Goal: Task Accomplishment & Management: Complete application form

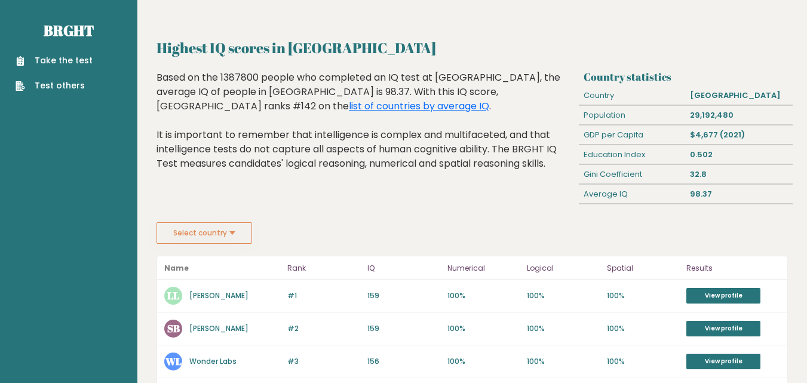
click at [72, 60] on link "Take the test" at bounding box center [54, 60] width 77 height 13
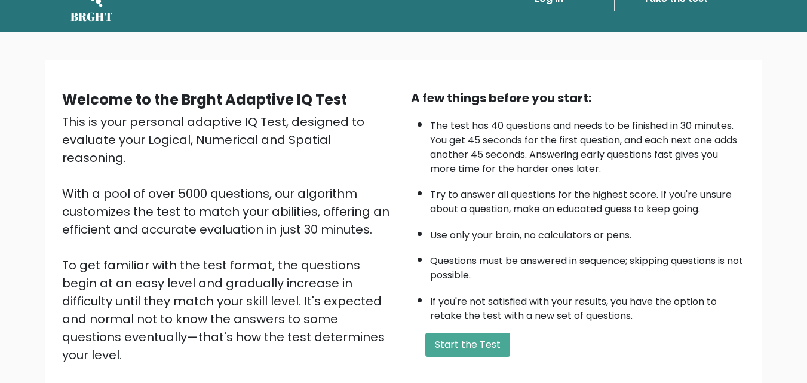
scroll to position [60, 0]
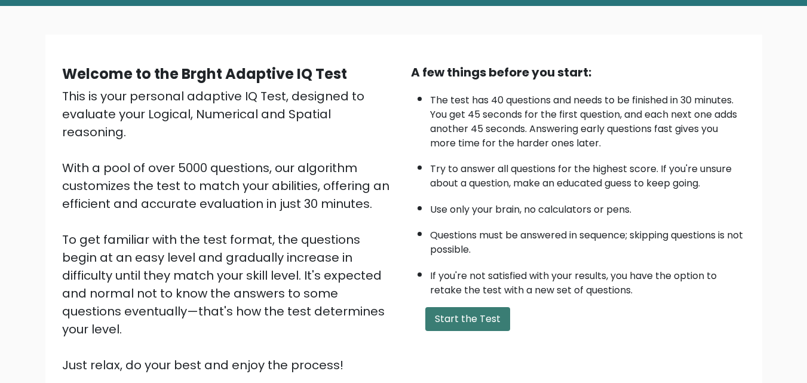
click at [491, 325] on button "Start the Test" at bounding box center [467, 319] width 85 height 24
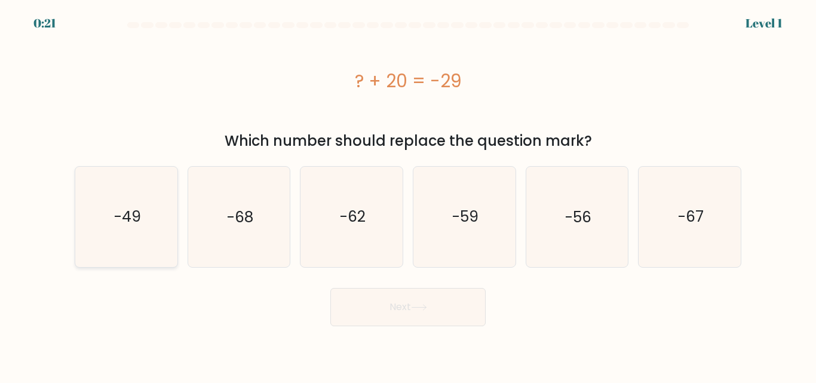
click at [111, 209] on icon "-49" at bounding box center [126, 217] width 100 height 100
click at [408, 195] on input "a. -49" at bounding box center [408, 193] width 1 height 3
radio input "true"
click at [409, 303] on button "Next" at bounding box center [407, 307] width 155 height 38
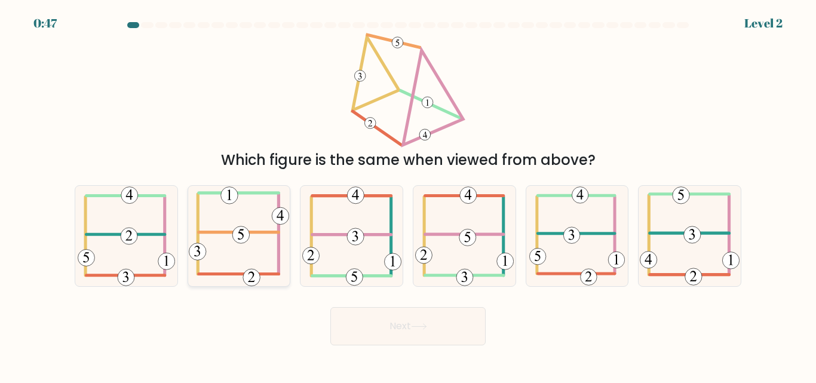
click at [214, 241] on icon at bounding box center [239, 236] width 100 height 100
click at [408, 195] on input "b." at bounding box center [408, 193] width 1 height 3
radio input "true"
click at [385, 321] on button "Next" at bounding box center [407, 326] width 155 height 38
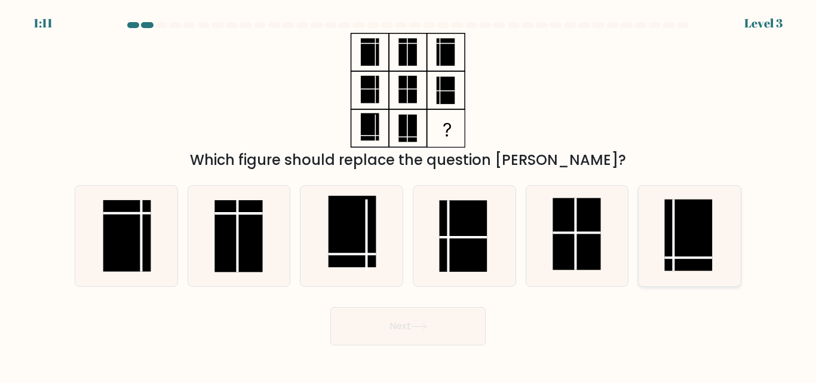
click at [730, 209] on icon at bounding box center [690, 236] width 100 height 100
click at [409, 195] on input "f." at bounding box center [408, 193] width 1 height 3
radio input "true"
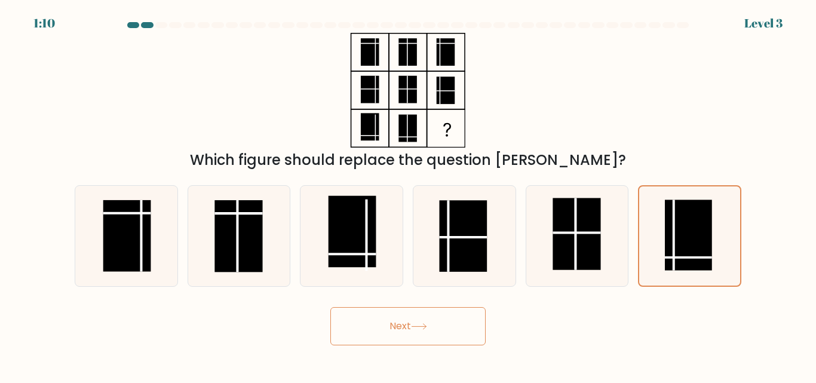
click at [452, 318] on button "Next" at bounding box center [407, 326] width 155 height 38
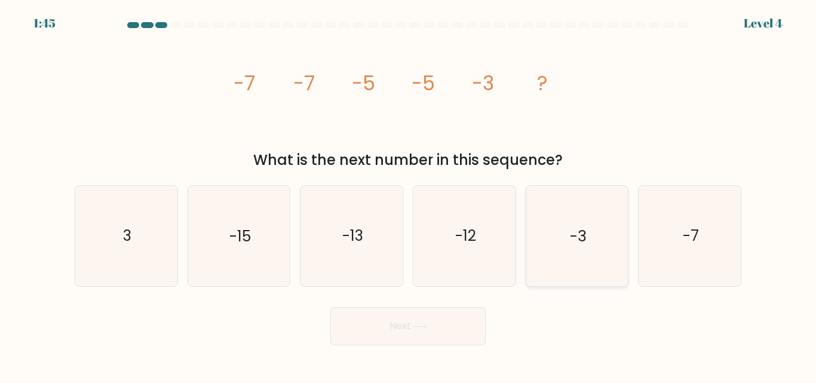
click at [583, 252] on icon "-3" at bounding box center [577, 236] width 100 height 100
click at [409, 195] on input "e. -3" at bounding box center [408, 193] width 1 height 3
radio input "true"
click at [444, 336] on button "Next" at bounding box center [407, 326] width 155 height 38
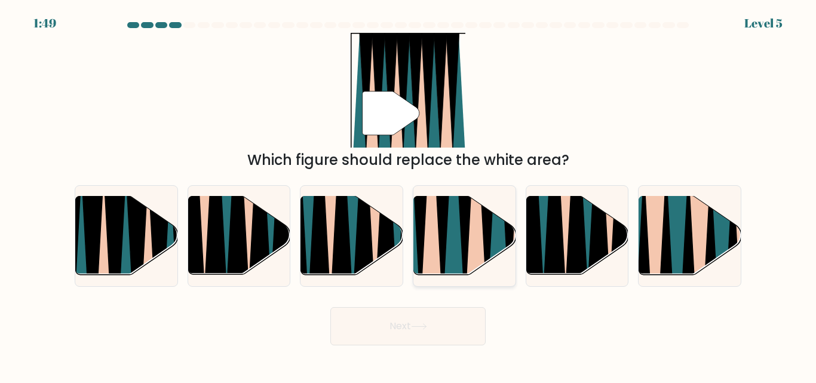
click at [436, 257] on icon at bounding box center [431, 195] width 22 height 204
click at [409, 195] on input "d." at bounding box center [408, 193] width 1 height 3
radio input "true"
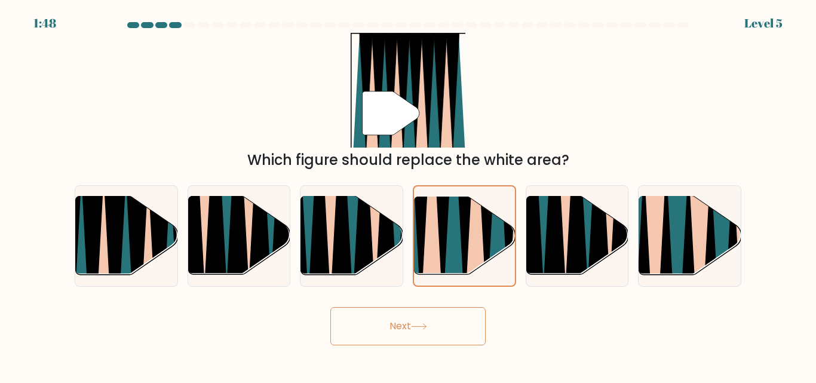
click at [428, 330] on button "Next" at bounding box center [407, 326] width 155 height 38
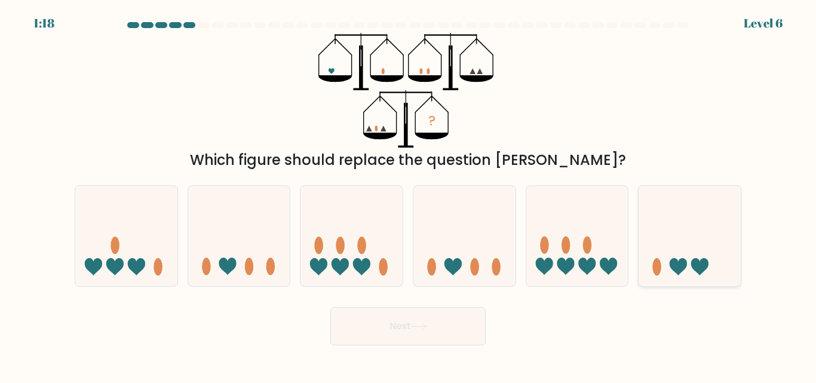
click at [718, 211] on icon at bounding box center [690, 236] width 102 height 84
click at [409, 195] on input "f." at bounding box center [408, 193] width 1 height 3
radio input "true"
click at [433, 330] on button "Next" at bounding box center [407, 326] width 155 height 38
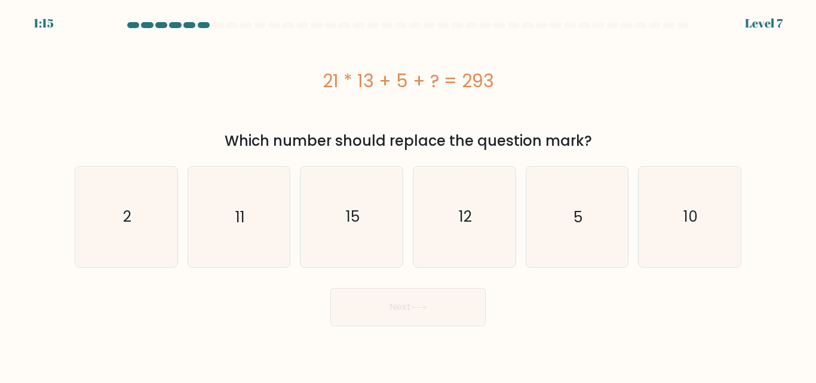
click at [433, 330] on body "1:15 Level 7 a." at bounding box center [408, 191] width 816 height 383
click at [371, 244] on icon "15" at bounding box center [352, 217] width 100 height 100
click at [408, 195] on input "c. 15" at bounding box center [408, 193] width 1 height 3
radio input "true"
click at [409, 303] on button "Next" at bounding box center [407, 307] width 155 height 38
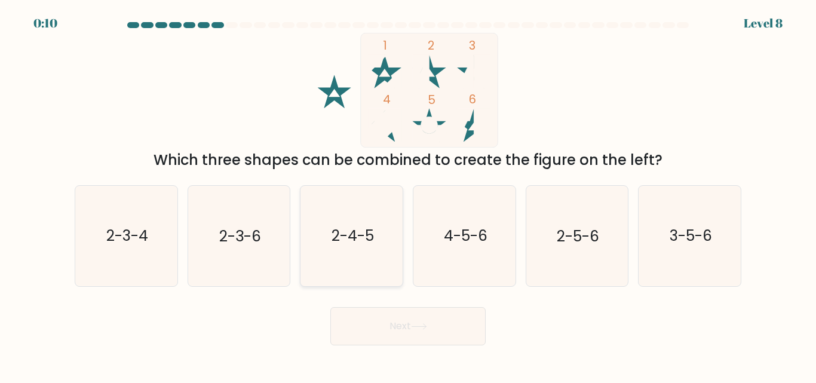
click at [370, 250] on icon "2-4-5" at bounding box center [352, 236] width 100 height 100
click at [408, 195] on input "c. 2-4-5" at bounding box center [408, 193] width 1 height 3
radio input "true"
click at [423, 319] on button "Next" at bounding box center [407, 326] width 155 height 38
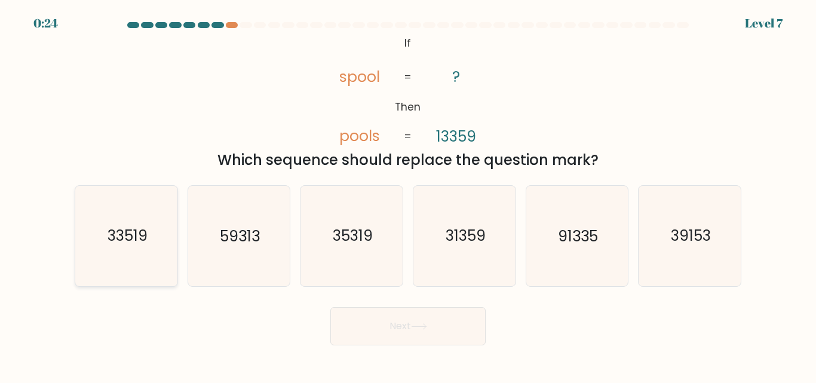
click at [109, 247] on icon "33519" at bounding box center [126, 236] width 100 height 100
click at [408, 195] on input "a. 33519" at bounding box center [408, 193] width 1 height 3
radio input "true"
click at [424, 320] on button "Next" at bounding box center [407, 326] width 155 height 38
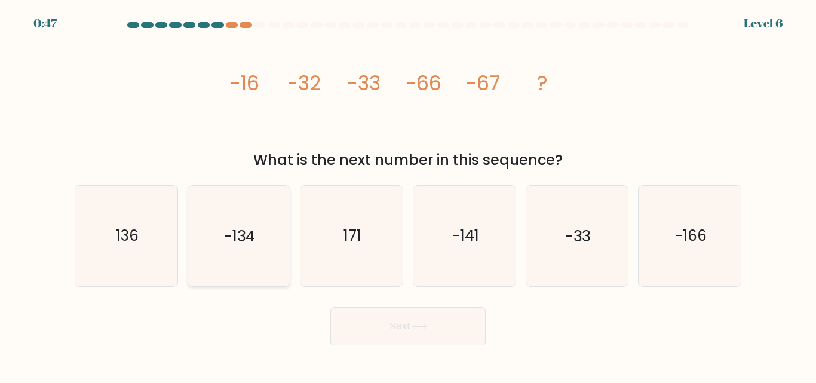
click at [259, 251] on icon "-134" at bounding box center [239, 236] width 100 height 100
click at [408, 195] on input "b. -134" at bounding box center [408, 193] width 1 height 3
radio input "true"
click at [417, 345] on button "Next" at bounding box center [407, 326] width 155 height 38
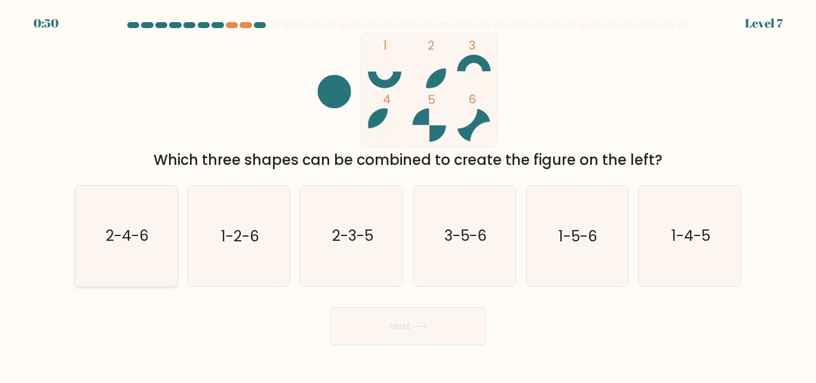
click at [133, 242] on text "2-4-6" at bounding box center [127, 236] width 43 height 21
click at [408, 195] on input "a. 2-4-6" at bounding box center [408, 193] width 1 height 3
radio input "true"
click at [412, 334] on button "Next" at bounding box center [407, 326] width 155 height 38
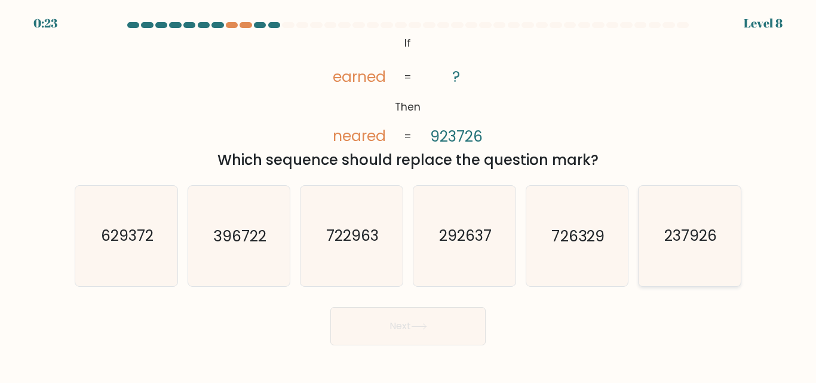
click at [718, 235] on icon "237926" at bounding box center [690, 236] width 100 height 100
click at [409, 195] on input "f. 237926" at bounding box center [408, 193] width 1 height 3
radio input "true"
click at [419, 334] on button "Next" at bounding box center [407, 326] width 155 height 38
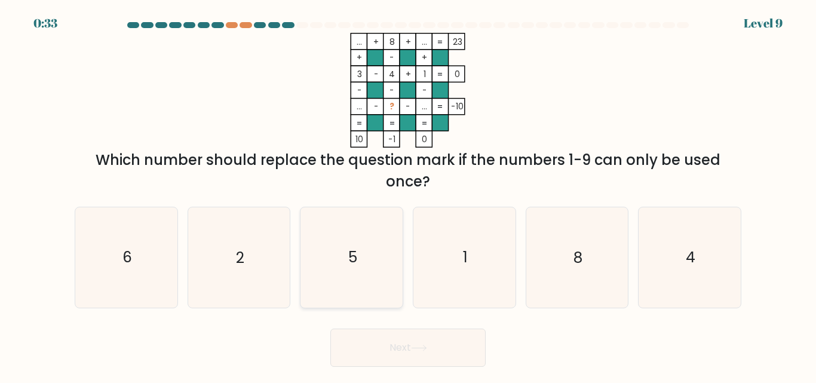
click at [385, 241] on icon "5" at bounding box center [352, 257] width 100 height 100
click at [408, 195] on input "c. 5" at bounding box center [408, 193] width 1 height 3
radio input "true"
click at [454, 338] on button "Next" at bounding box center [407, 348] width 155 height 38
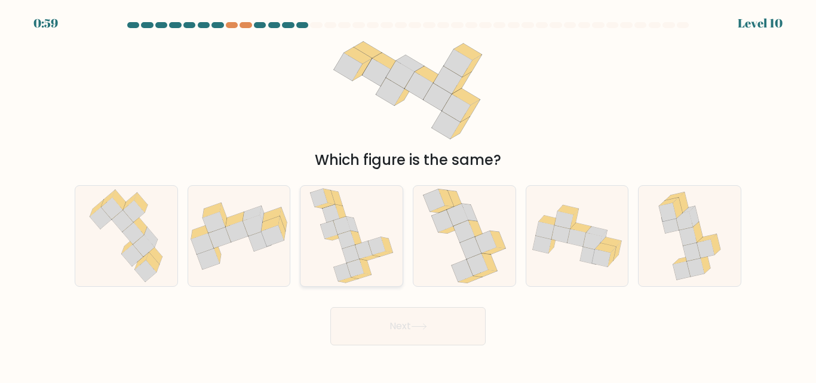
click at [342, 240] on icon at bounding box center [346, 240] width 17 height 18
click at [408, 195] on input "c." at bounding box center [408, 193] width 1 height 3
radio input "true"
click at [404, 324] on button "Next" at bounding box center [407, 326] width 155 height 38
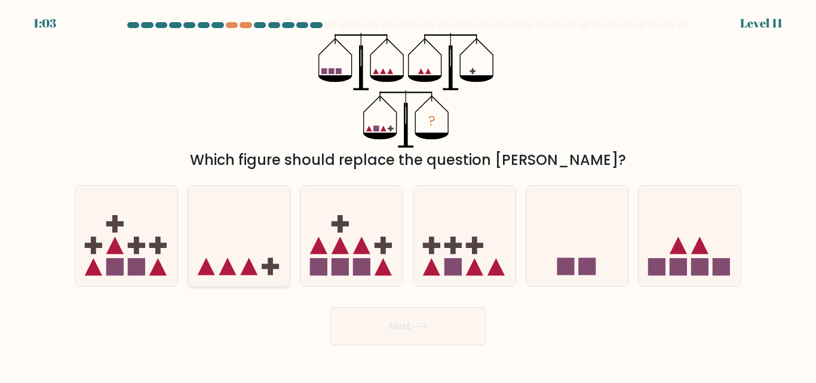
click at [250, 255] on icon at bounding box center [239, 236] width 102 height 84
click at [408, 195] on input "b." at bounding box center [408, 193] width 1 height 3
radio input "true"
click at [404, 328] on button "Next" at bounding box center [407, 326] width 155 height 38
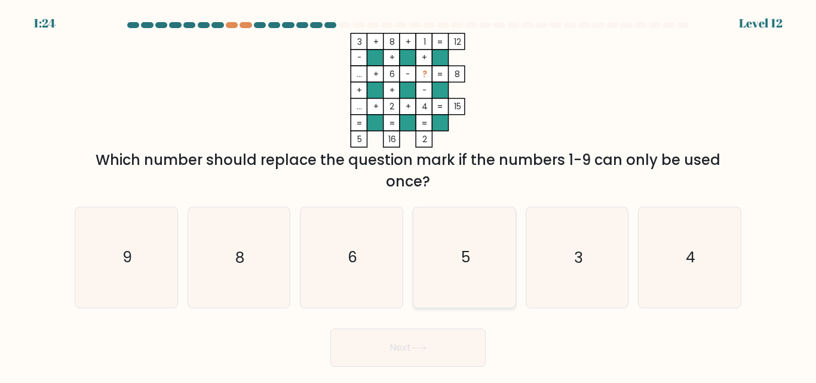
click at [480, 261] on icon "5" at bounding box center [465, 257] width 100 height 100
click at [409, 195] on input "d. 5" at bounding box center [408, 193] width 1 height 3
radio input "true"
click at [458, 338] on button "Next" at bounding box center [407, 348] width 155 height 38
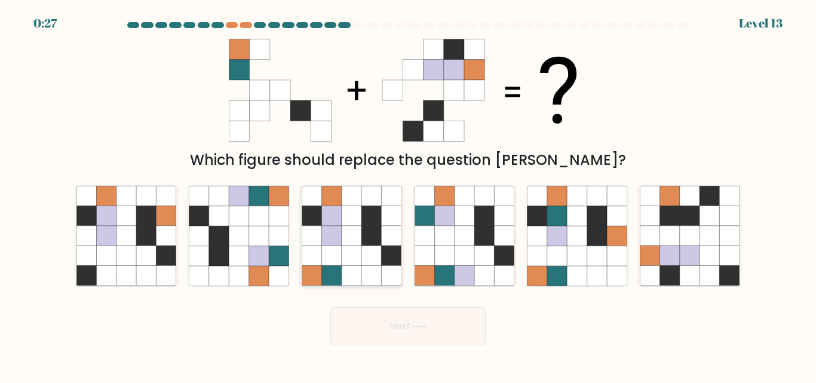
click at [341, 252] on icon at bounding box center [332, 256] width 20 height 20
click at [408, 195] on input "c." at bounding box center [408, 193] width 1 height 3
radio input "true"
click at [393, 325] on button "Next" at bounding box center [407, 326] width 155 height 38
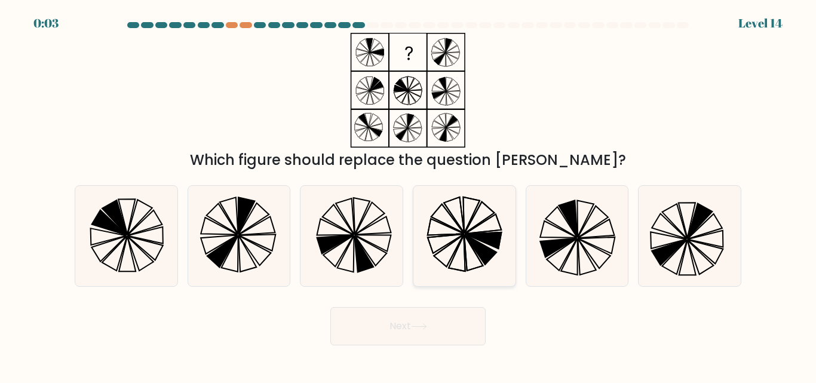
click at [462, 256] on icon at bounding box center [465, 236] width 100 height 100
click at [409, 195] on input "d." at bounding box center [408, 193] width 1 height 3
radio input "true"
click at [440, 324] on button "Next" at bounding box center [407, 326] width 155 height 38
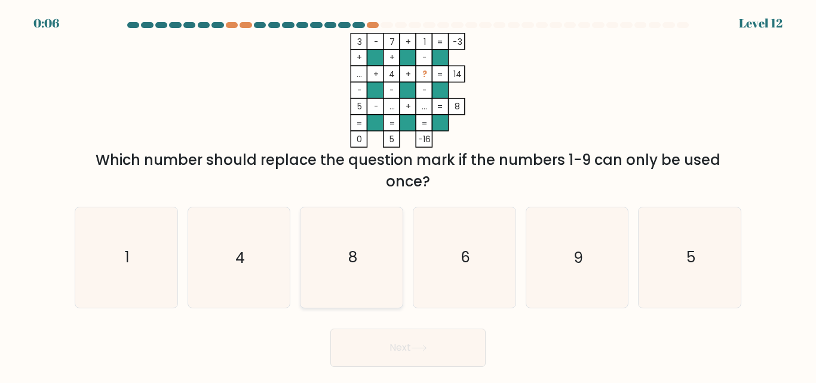
click at [316, 250] on icon "8" at bounding box center [352, 257] width 100 height 100
click at [408, 195] on input "c. 8" at bounding box center [408, 193] width 1 height 3
radio input "true"
click at [392, 343] on button "Next" at bounding box center [407, 348] width 155 height 38
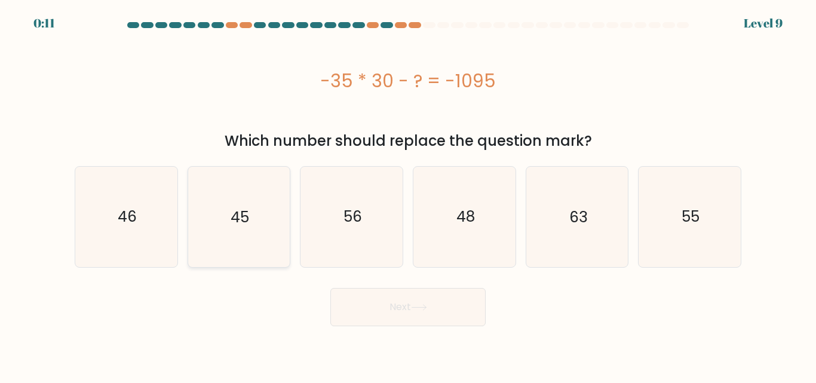
click at [218, 238] on icon "45" at bounding box center [239, 217] width 100 height 100
click at [408, 195] on input "b. 45" at bounding box center [408, 193] width 1 height 3
radio input "true"
click at [364, 306] on button "Next" at bounding box center [407, 307] width 155 height 38
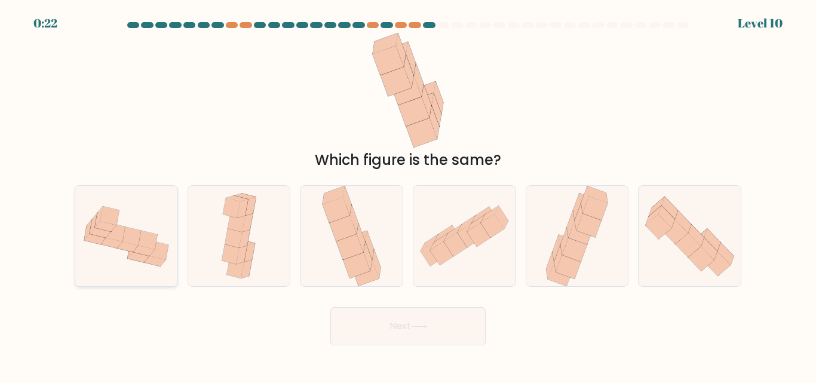
click at [158, 259] on icon at bounding box center [155, 261] width 22 height 10
click at [408, 195] on input "a." at bounding box center [408, 193] width 1 height 3
radio input "true"
click at [385, 321] on button "Next" at bounding box center [407, 326] width 155 height 38
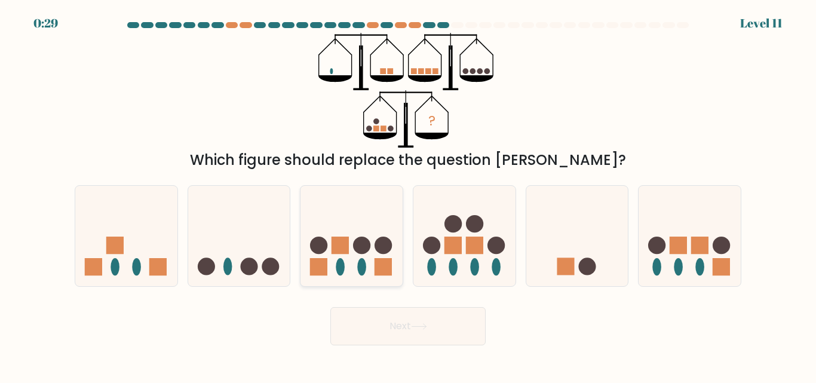
click at [357, 246] on circle at bounding box center [361, 245] width 17 height 17
click at [408, 195] on input "c." at bounding box center [408, 193] width 1 height 3
radio input "true"
click at [405, 330] on button "Next" at bounding box center [407, 326] width 155 height 38
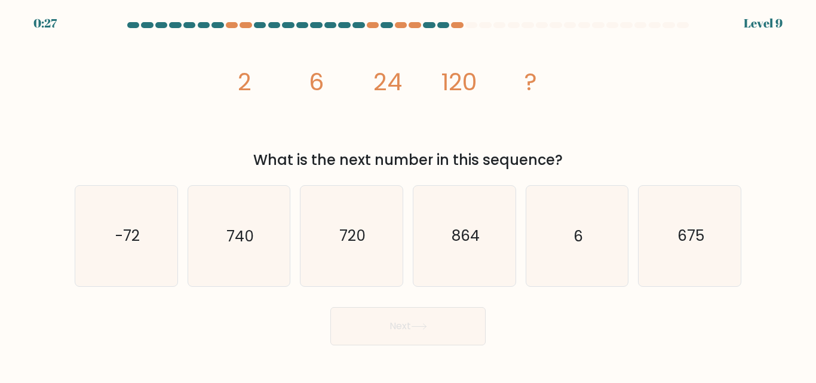
click at [405, 329] on button "Next" at bounding box center [407, 326] width 155 height 38
click at [315, 246] on icon "720" at bounding box center [352, 236] width 100 height 100
click at [408, 195] on input "c. 720" at bounding box center [408, 193] width 1 height 3
radio input "true"
click at [413, 332] on button "Next" at bounding box center [407, 326] width 155 height 38
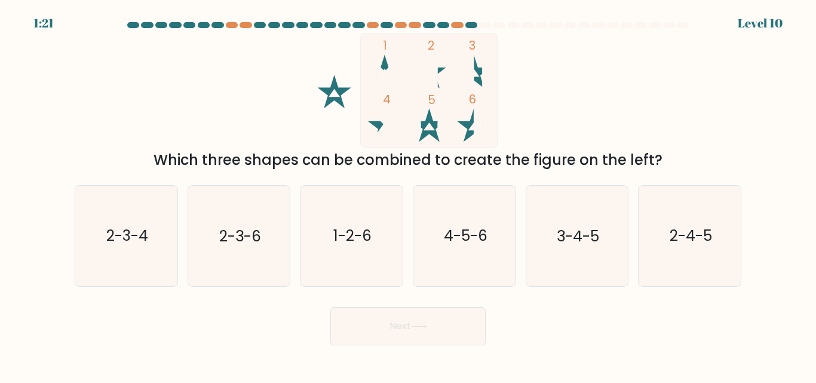
click at [413, 332] on button "Next" at bounding box center [407, 326] width 155 height 38
click at [235, 259] on icon "2-3-6" at bounding box center [239, 236] width 100 height 100
click at [408, 195] on input "b. 2-3-6" at bounding box center [408, 193] width 1 height 3
radio input "true"
click at [384, 322] on button "Next" at bounding box center [407, 326] width 155 height 38
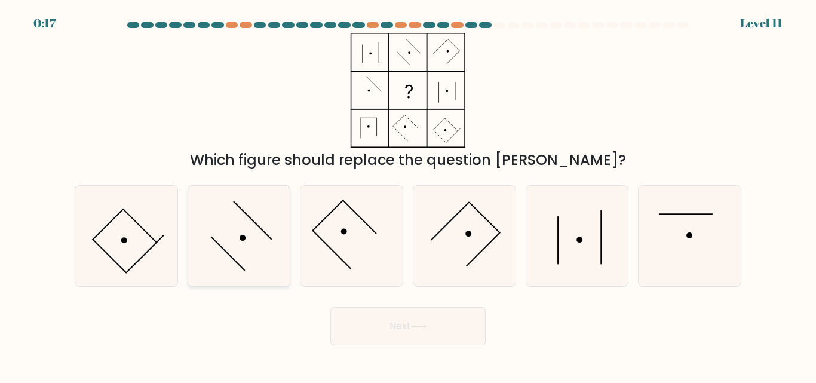
click at [260, 256] on icon at bounding box center [239, 236] width 100 height 100
click at [408, 195] on input "b." at bounding box center [408, 193] width 1 height 3
radio input "true"
click at [378, 319] on button "Next" at bounding box center [407, 326] width 155 height 38
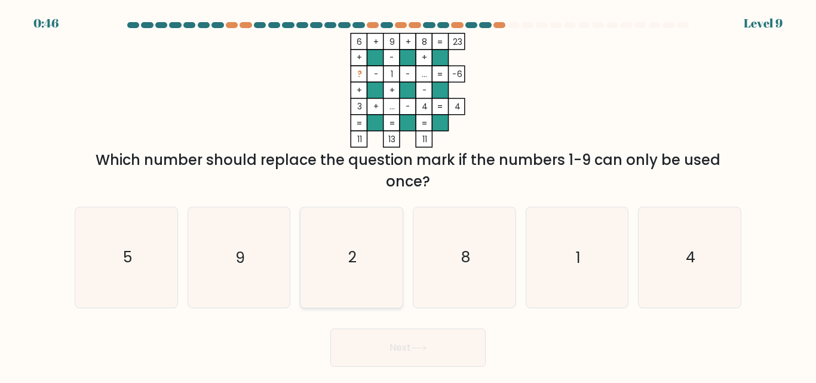
click at [331, 254] on icon "2" at bounding box center [352, 257] width 100 height 100
click at [408, 195] on input "c. 2" at bounding box center [408, 193] width 1 height 3
radio input "true"
click at [419, 351] on icon at bounding box center [419, 348] width 16 height 7
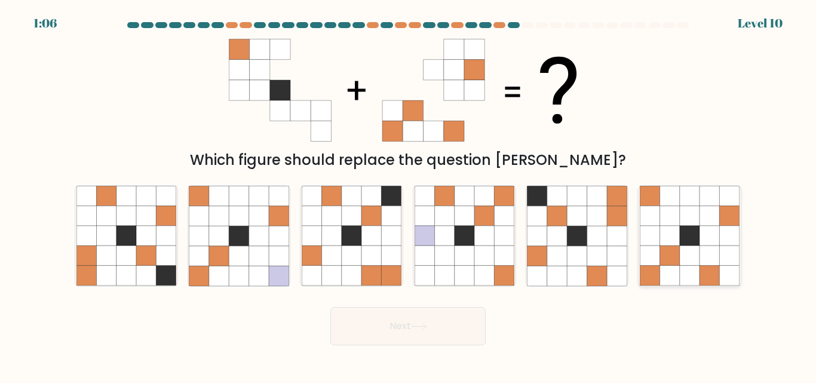
click at [689, 246] on icon at bounding box center [690, 236] width 20 height 20
click at [409, 195] on input "f." at bounding box center [408, 193] width 1 height 3
radio input "true"
click at [689, 246] on icon at bounding box center [690, 236] width 20 height 20
click at [409, 195] on input "f." at bounding box center [408, 193] width 1 height 3
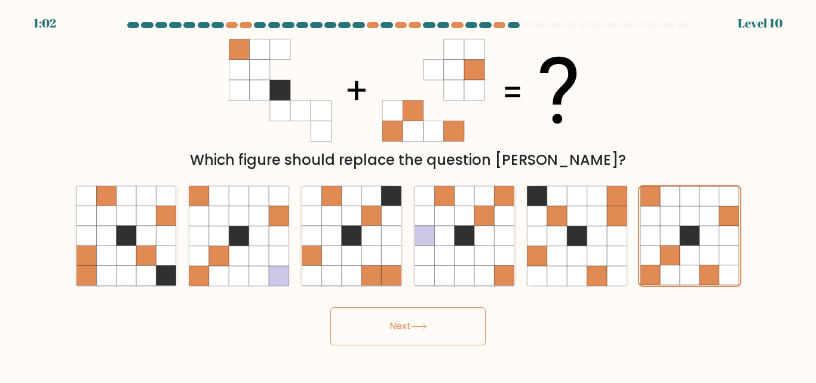
click at [420, 335] on button "Next" at bounding box center [407, 326] width 155 height 38
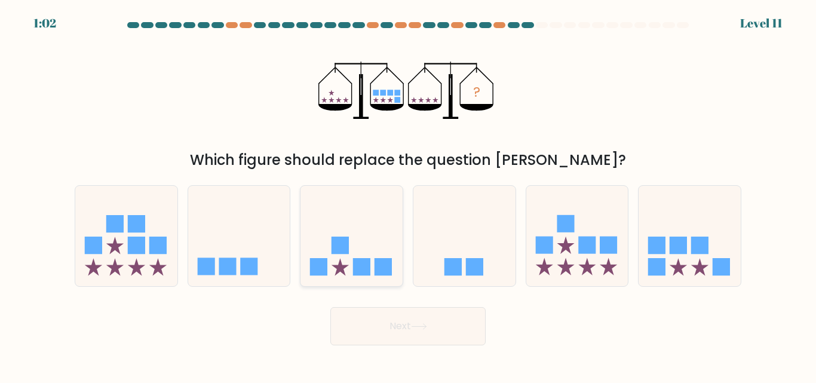
click at [356, 232] on icon at bounding box center [352, 236] width 102 height 84
click at [408, 195] on input "c." at bounding box center [408, 193] width 1 height 3
radio input "true"
click at [427, 331] on button "Next" at bounding box center [407, 326] width 155 height 38
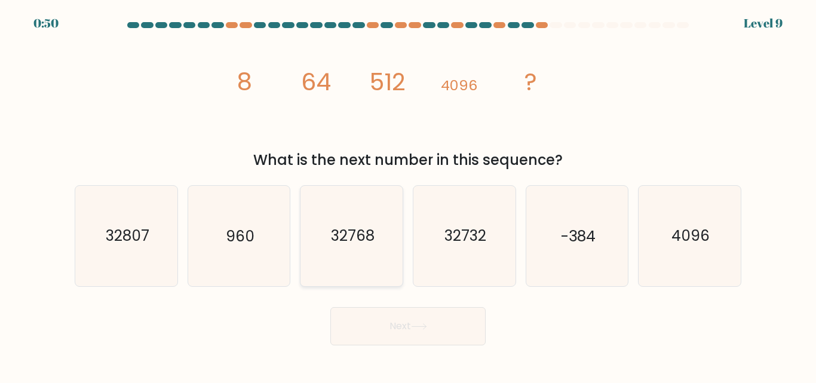
click at [354, 214] on icon "32768" at bounding box center [352, 236] width 100 height 100
click at [408, 195] on input "c. 32768" at bounding box center [408, 193] width 1 height 3
radio input "true"
click at [416, 323] on icon at bounding box center [419, 326] width 16 height 7
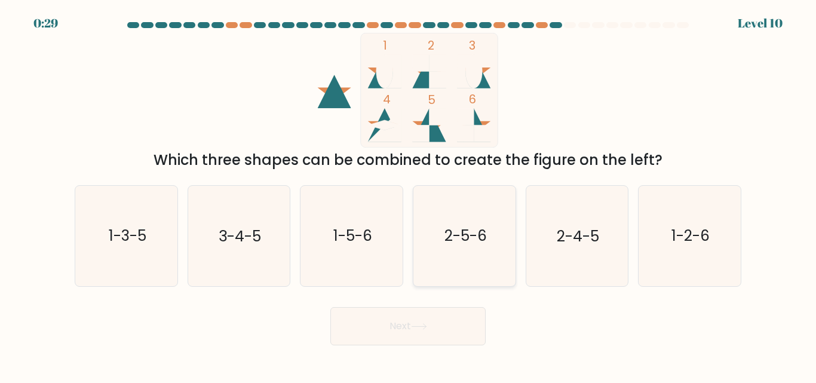
click at [455, 248] on icon "2-5-6" at bounding box center [465, 236] width 100 height 100
click at [409, 195] on input "d. 2-5-6" at bounding box center [408, 193] width 1 height 3
radio input "true"
click at [431, 332] on button "Next" at bounding box center [407, 326] width 155 height 38
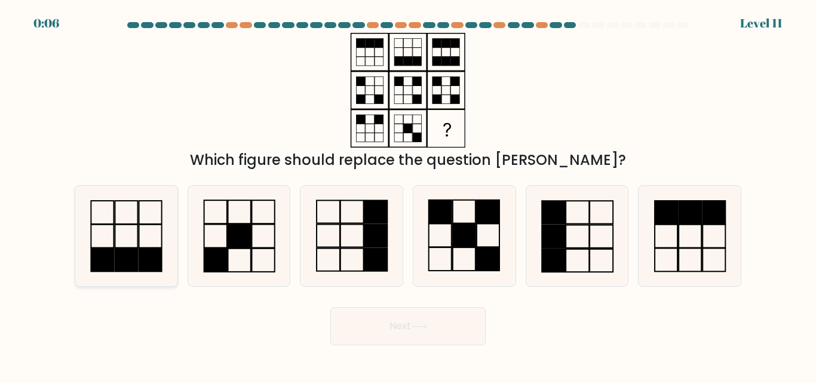
click at [139, 247] on rect at bounding box center [150, 236] width 23 height 23
click at [408, 195] on input "a." at bounding box center [408, 193] width 1 height 3
radio input "true"
click at [413, 326] on button "Next" at bounding box center [407, 326] width 155 height 38
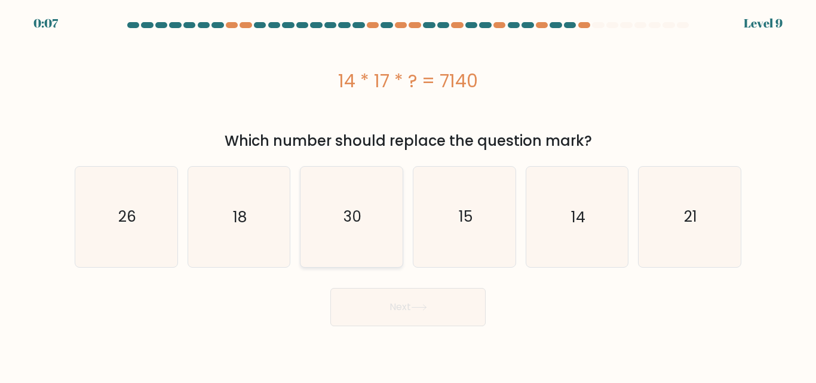
click at [360, 241] on icon "30" at bounding box center [352, 217] width 100 height 100
click at [408, 195] on input "c. 30" at bounding box center [408, 193] width 1 height 3
radio input "true"
click at [413, 299] on button "Next" at bounding box center [407, 307] width 155 height 38
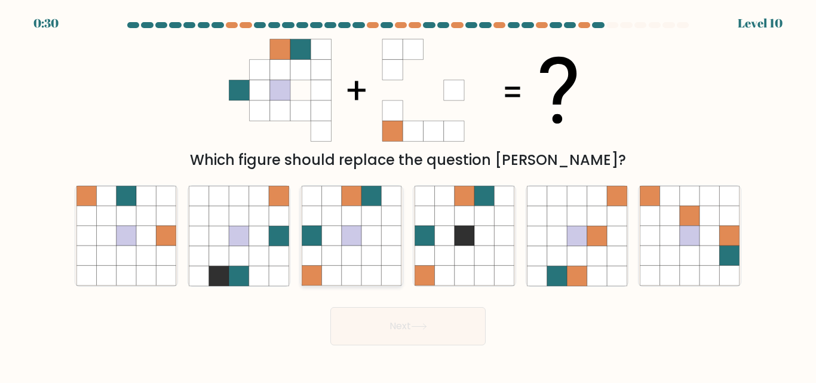
click at [357, 251] on icon at bounding box center [352, 256] width 20 height 20
click at [408, 195] on input "c." at bounding box center [408, 193] width 1 height 3
radio input "true"
click at [400, 326] on button "Next" at bounding box center [407, 326] width 155 height 38
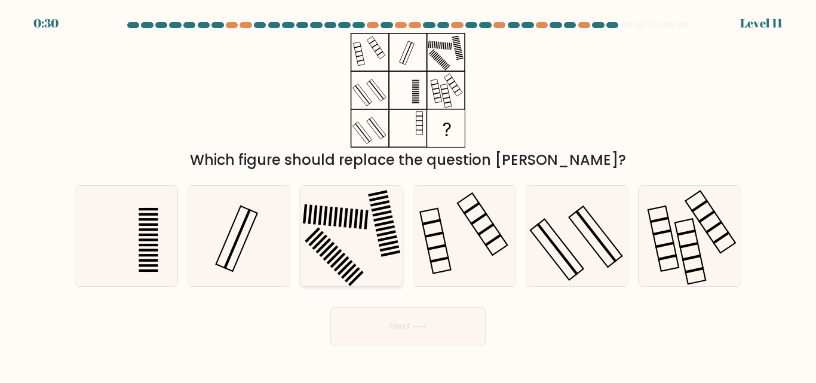
click at [354, 254] on icon at bounding box center [352, 236] width 100 height 100
click at [408, 195] on input "c." at bounding box center [408, 193] width 1 height 3
radio input "true"
click at [406, 324] on button "Next" at bounding box center [407, 326] width 155 height 38
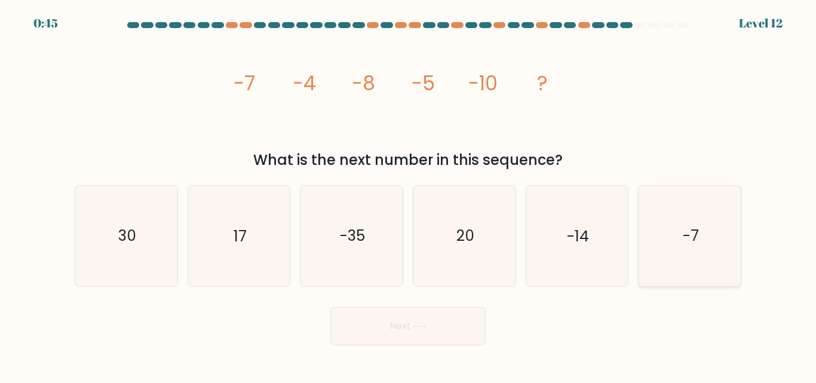
click at [683, 253] on icon "-7" at bounding box center [690, 236] width 100 height 100
click at [409, 195] on input "f. -7" at bounding box center [408, 193] width 1 height 3
radio input "true"
click at [439, 335] on button "Next" at bounding box center [407, 326] width 155 height 38
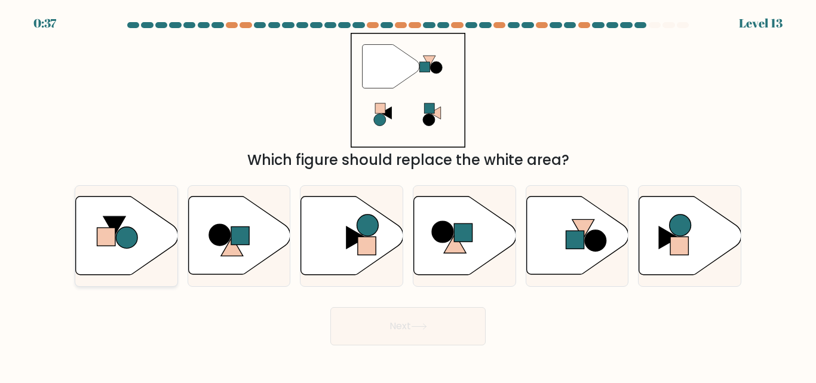
click at [113, 232] on rect at bounding box center [106, 237] width 18 height 18
click at [408, 195] on input "a." at bounding box center [408, 193] width 1 height 3
radio input "true"
click at [429, 315] on button "Next" at bounding box center [407, 326] width 155 height 38
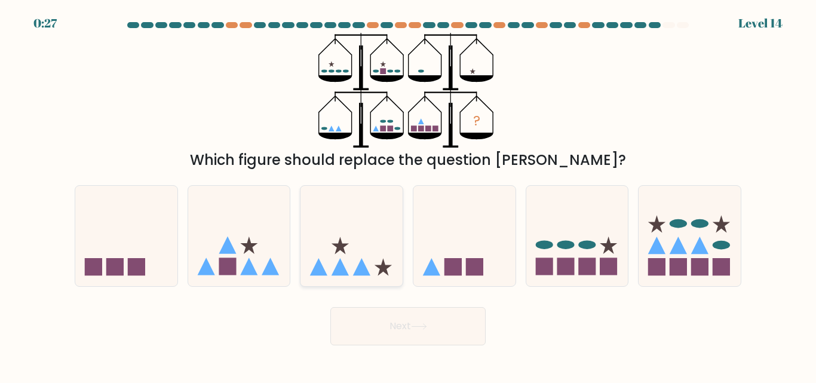
click at [370, 250] on icon at bounding box center [352, 236] width 102 height 84
click at [408, 195] on input "c." at bounding box center [408, 193] width 1 height 3
radio input "true"
click at [235, 259] on rect at bounding box center [227, 266] width 17 height 17
click at [408, 195] on input "b." at bounding box center [408, 193] width 1 height 3
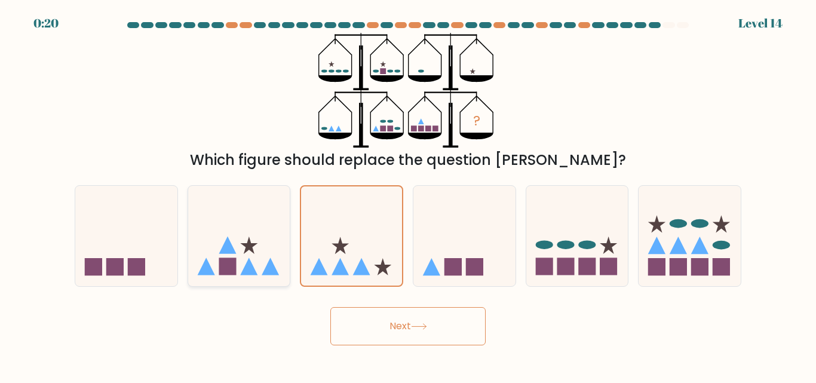
radio input "true"
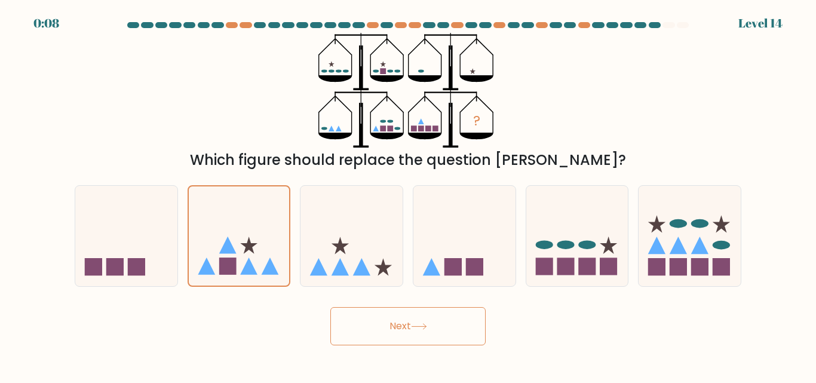
click at [410, 325] on button "Next" at bounding box center [407, 326] width 155 height 38
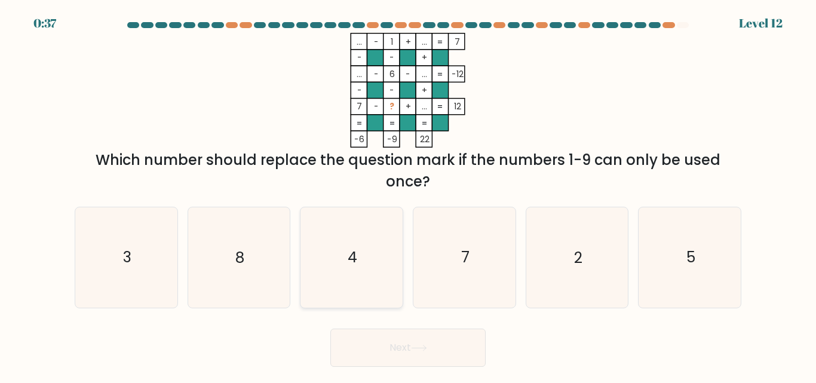
click at [364, 270] on icon "4" at bounding box center [352, 257] width 100 height 100
click at [408, 195] on input "c. 4" at bounding box center [408, 193] width 1 height 3
radio input "true"
click at [421, 354] on button "Next" at bounding box center [407, 348] width 155 height 38
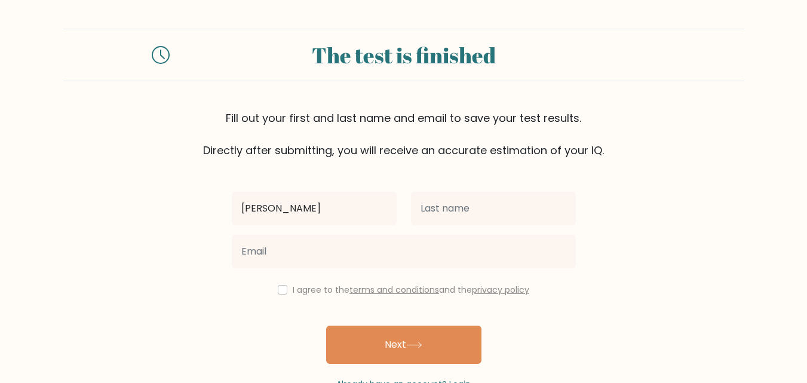
type input "[PERSON_NAME]"
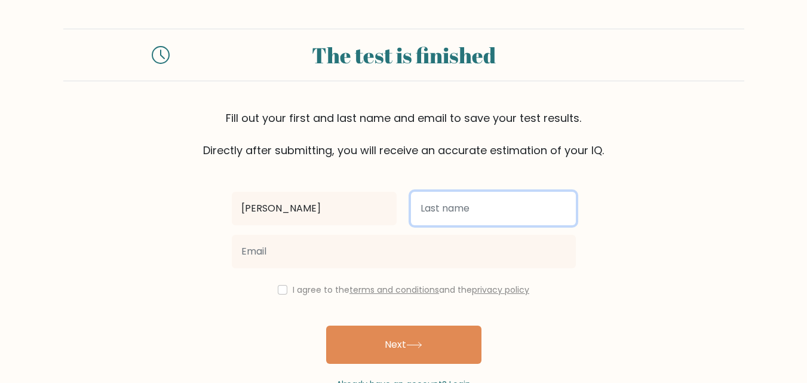
click at [426, 208] on input "text" at bounding box center [493, 208] width 165 height 33
type input "[PERSON_NAME]"
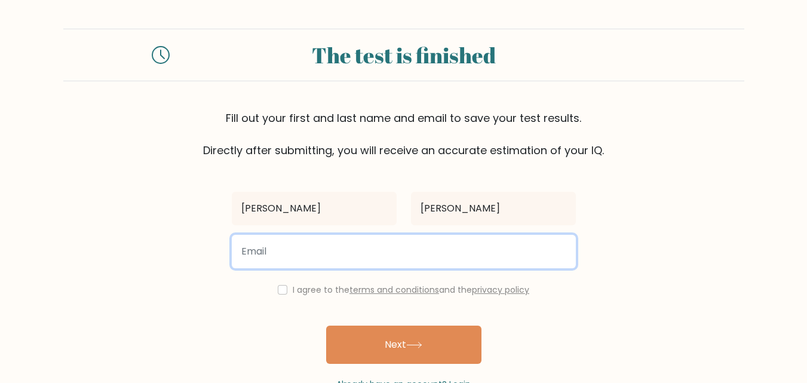
click at [374, 253] on input "email" at bounding box center [404, 251] width 344 height 33
type input "[EMAIL_ADDRESS][DOMAIN_NAME]"
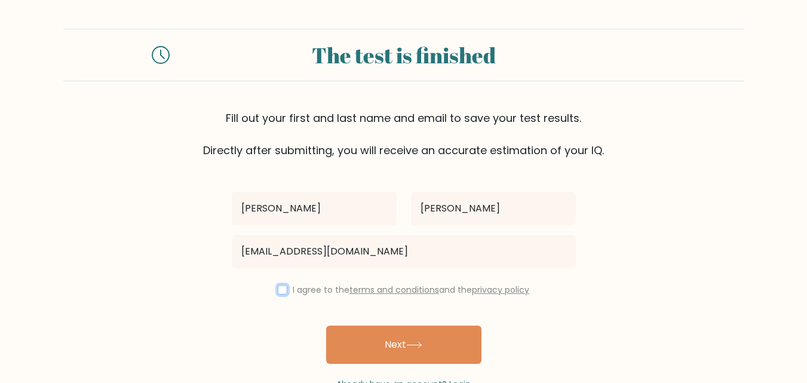
click at [281, 290] on input "checkbox" at bounding box center [283, 290] width 10 height 10
checkbox input "true"
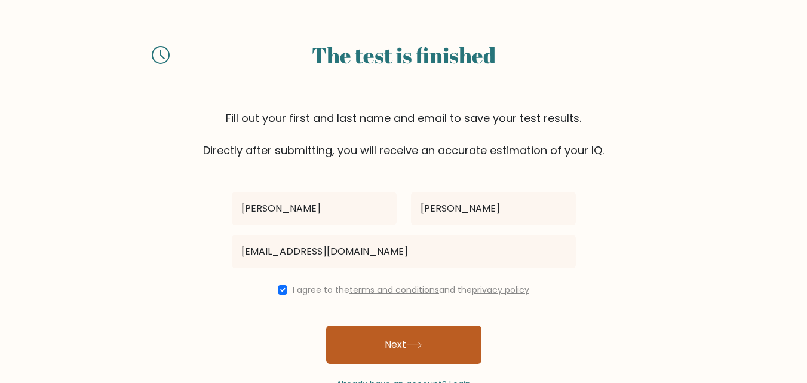
click at [366, 348] on button "Next" at bounding box center [403, 345] width 155 height 38
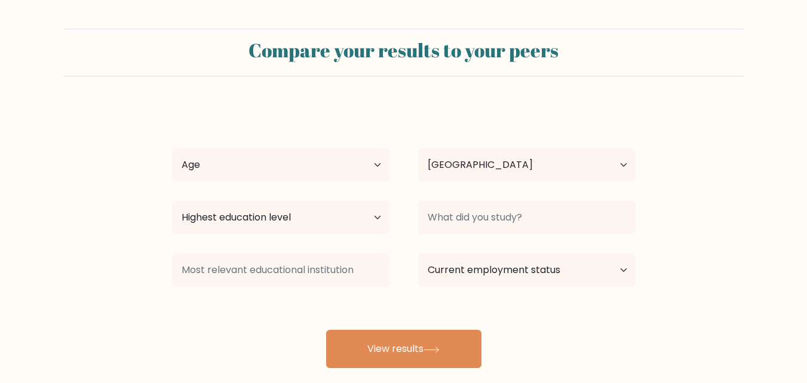
select select "NP"
click at [376, 163] on select "Age Under 18 years old 18-24 years old 25-34 years old 35-44 years old 45-54 ye…" at bounding box center [280, 164] width 217 height 33
select select "min_18"
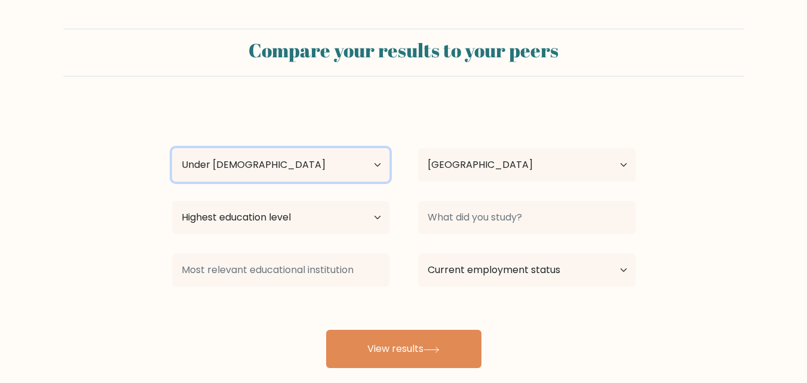
click at [172, 148] on select "Age Under 18 years old 18-24 years old 25-34 years old 35-44 years old 45-54 ye…" at bounding box center [280, 164] width 217 height 33
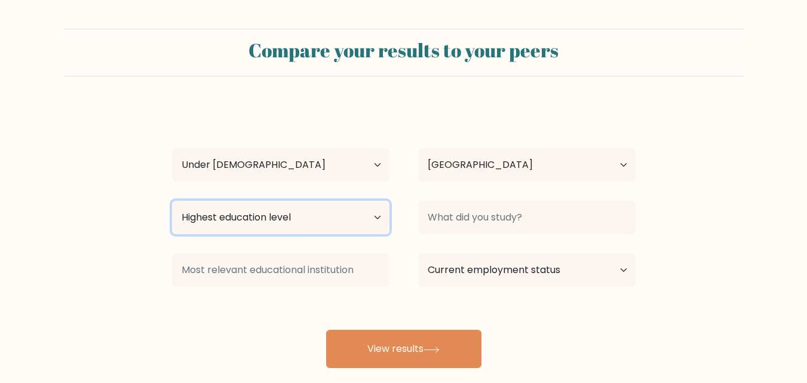
click at [372, 218] on select "Highest education level No schooling Primary Lower Secondary Upper Secondary Oc…" at bounding box center [280, 217] width 217 height 33
select select "upper_secondary"
click at [172, 201] on select "Highest education level No schooling Primary Lower Secondary Upper Secondary Oc…" at bounding box center [280, 217] width 217 height 33
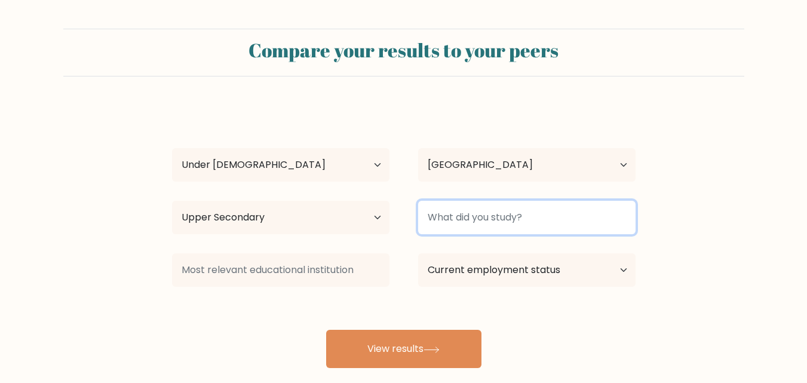
click at [590, 220] on input at bounding box center [526, 217] width 217 height 33
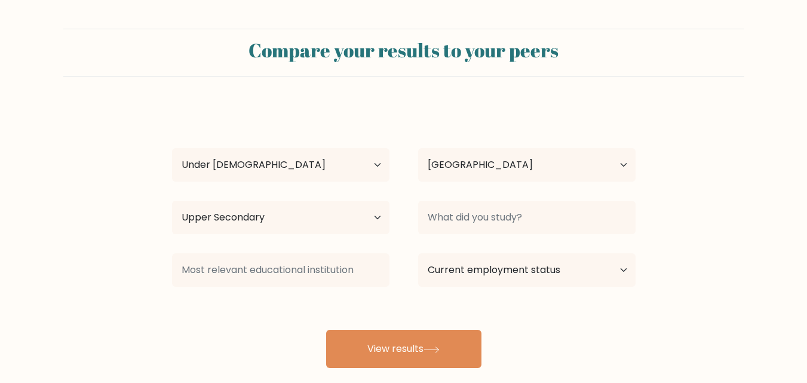
click at [663, 233] on form "Compare your results to your peers pratyush prasai Age Under 18 years old 18-24…" at bounding box center [403, 198] width 807 height 339
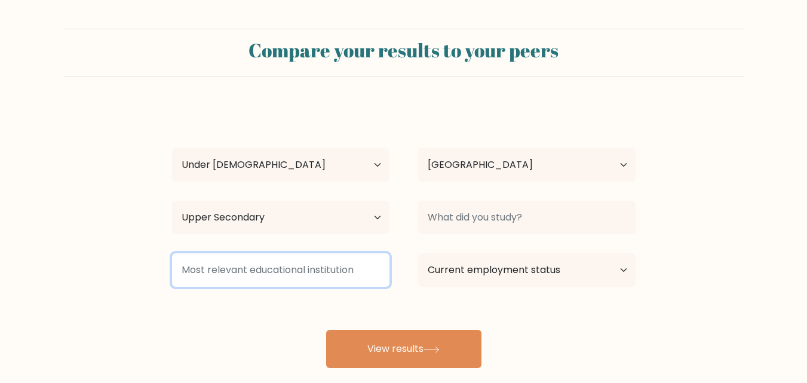
click at [344, 274] on input at bounding box center [280, 269] width 217 height 33
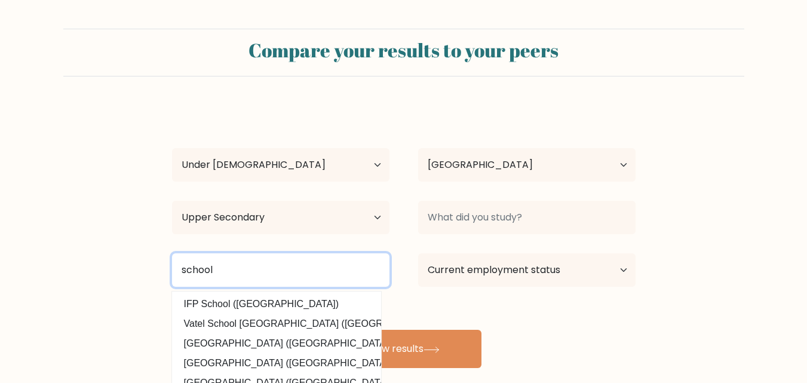
type input "school"
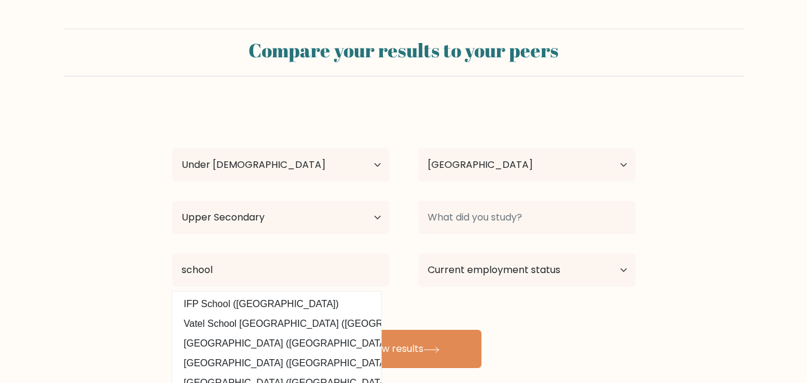
click at [550, 298] on div "pratyush prasai Age Under 18 years old 18-24 years old 25-34 years old 35-44 ye…" at bounding box center [404, 236] width 478 height 263
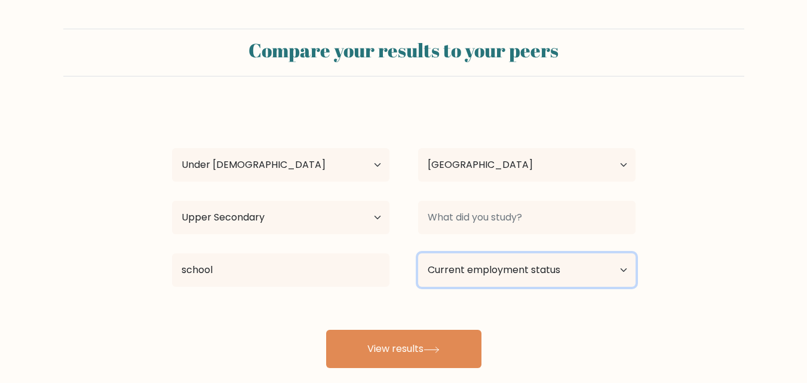
click at [576, 269] on select "Current employment status Employed Student Retired Other / prefer not to answer" at bounding box center [526, 269] width 217 height 33
select select "student"
click at [418, 253] on select "Current employment status Employed Student Retired Other / prefer not to answer" at bounding box center [526, 269] width 217 height 33
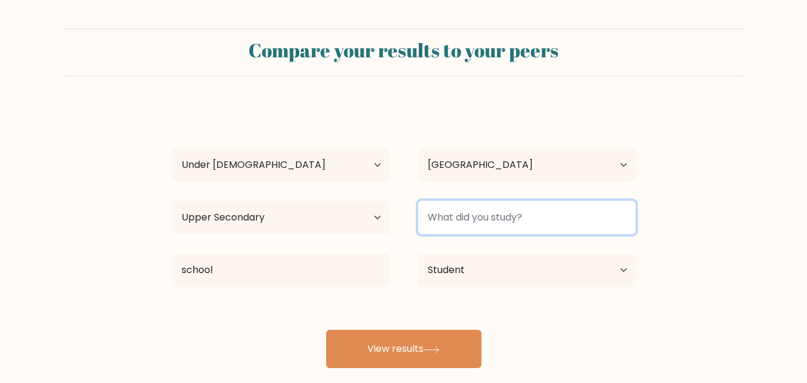
click at [571, 217] on input at bounding box center [526, 217] width 217 height 33
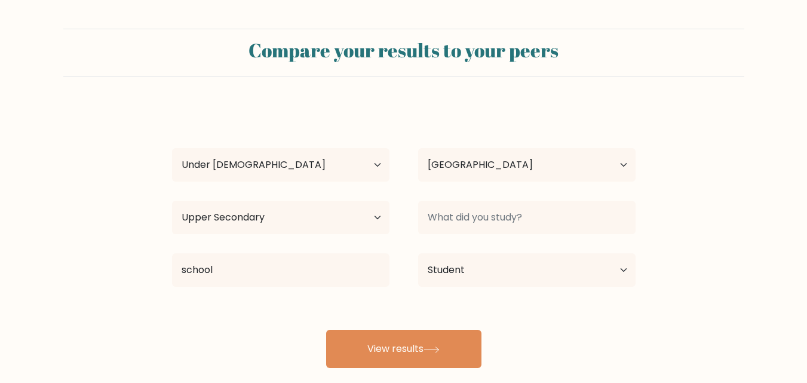
click at [618, 314] on div "pratyush prasai Age Under 18 years old 18-24 years old 25-34 years old 35-44 ye…" at bounding box center [404, 236] width 478 height 263
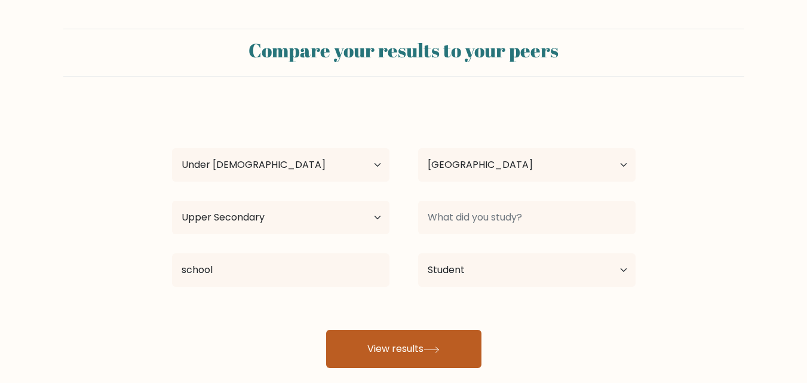
click at [458, 345] on button "View results" at bounding box center [403, 349] width 155 height 38
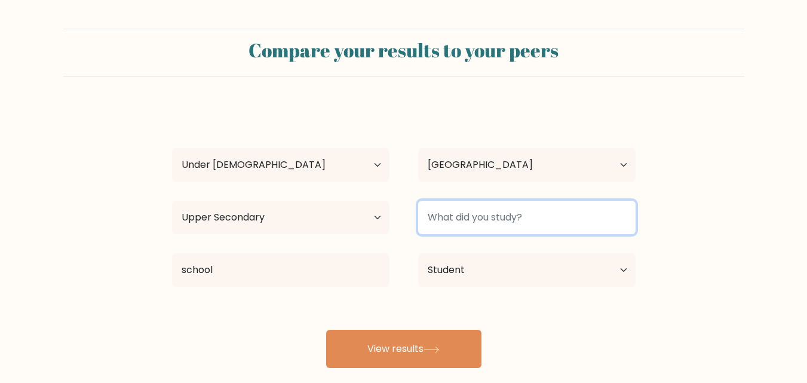
click at [509, 218] on input at bounding box center [526, 217] width 217 height 33
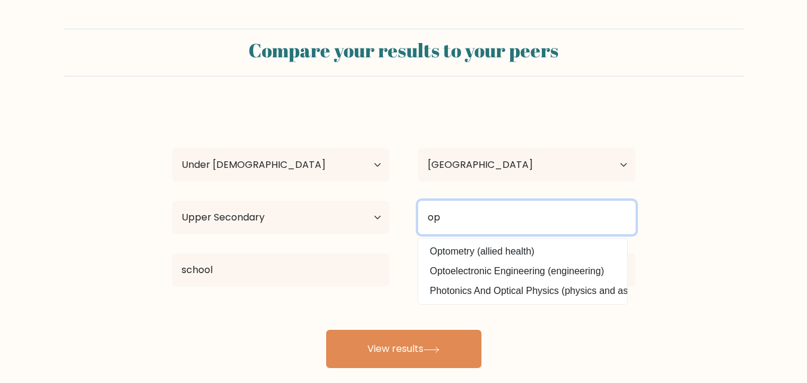
type input "o"
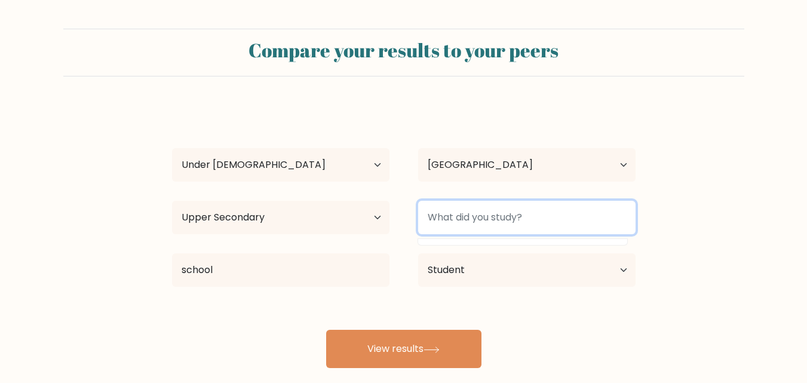
type input "a"
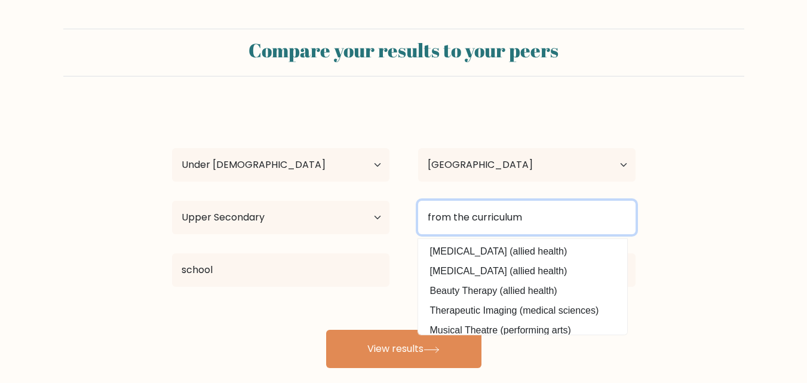
click at [507, 219] on input "from the curriculum" at bounding box center [526, 217] width 217 height 33
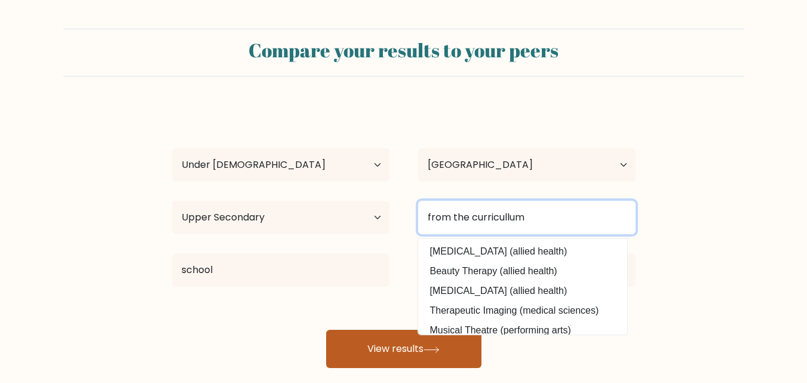
type input "from the curricullum"
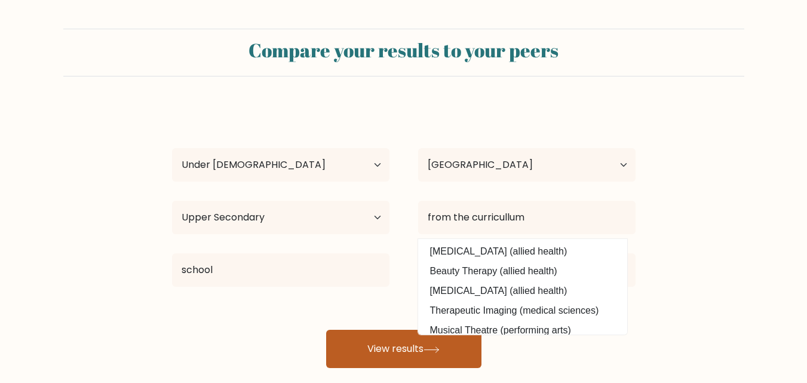
click at [361, 341] on button "View results" at bounding box center [403, 349] width 155 height 38
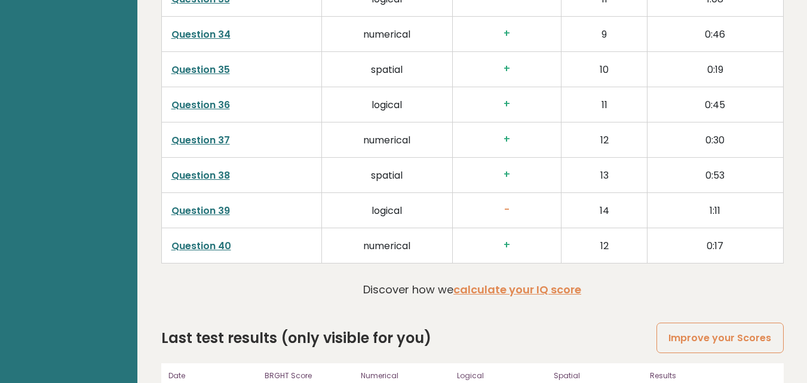
scroll to position [3061, 0]
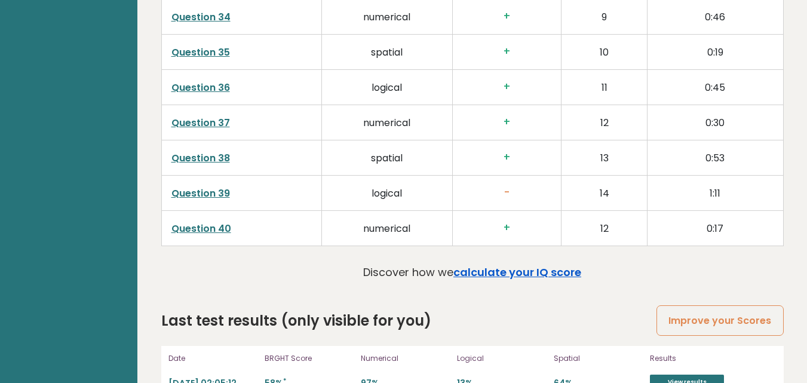
click at [548, 265] on link "calculate your IQ score" at bounding box center [517, 272] width 128 height 15
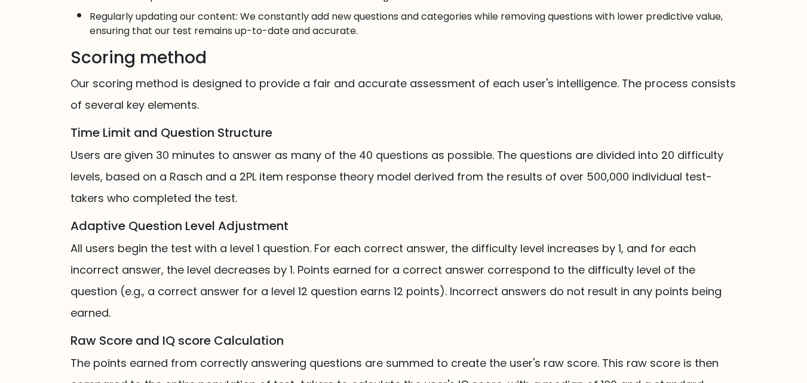
scroll to position [743, 0]
